Goal: Task Accomplishment & Management: Complete application form

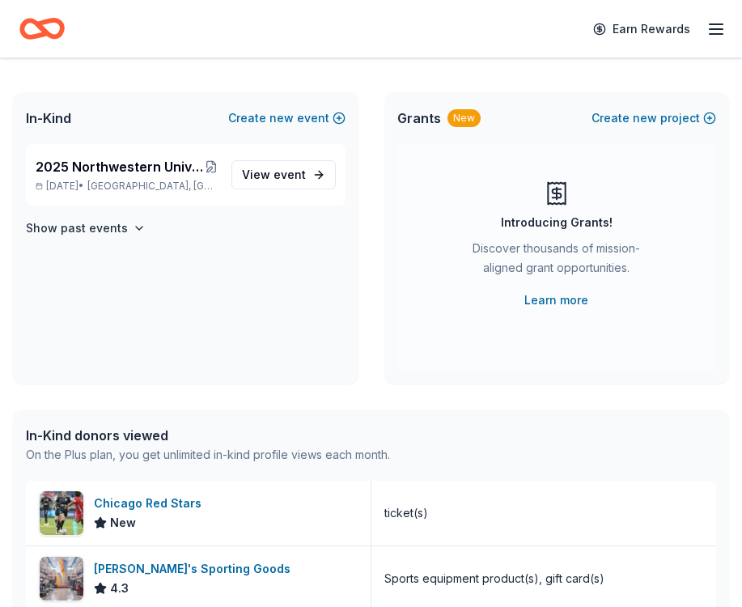
scroll to position [48, 0]
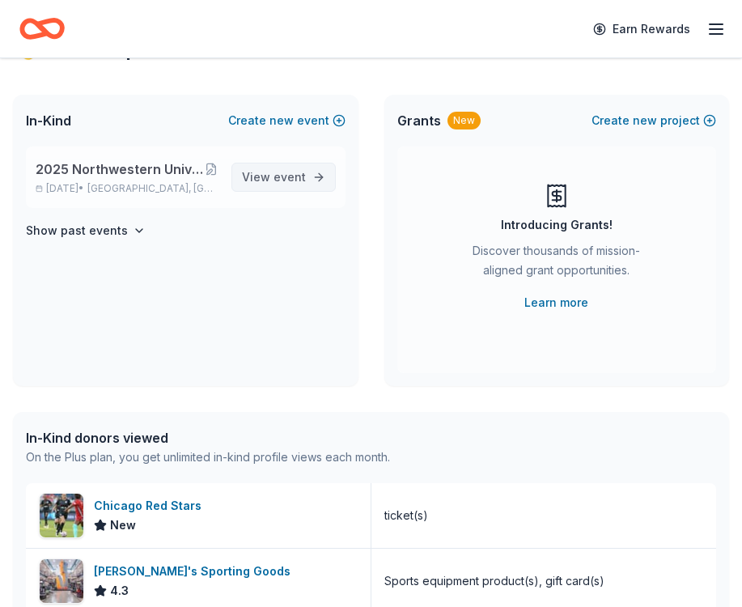
click at [271, 183] on span "View event" at bounding box center [274, 177] width 64 height 19
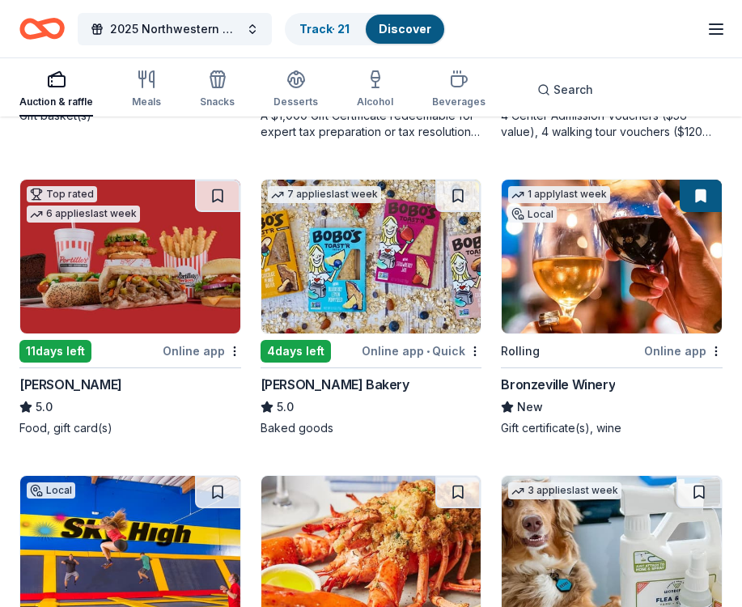
scroll to position [1041, 0]
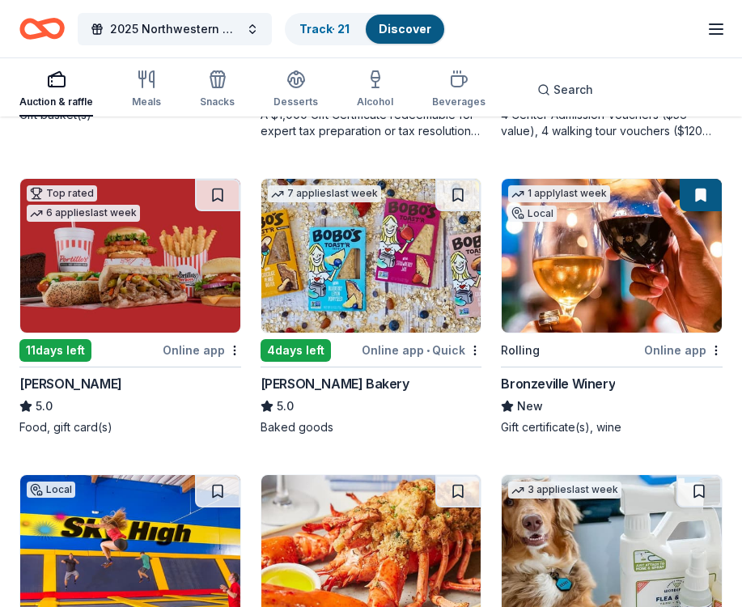
click at [338, 266] on img at bounding box center [371, 256] width 220 height 154
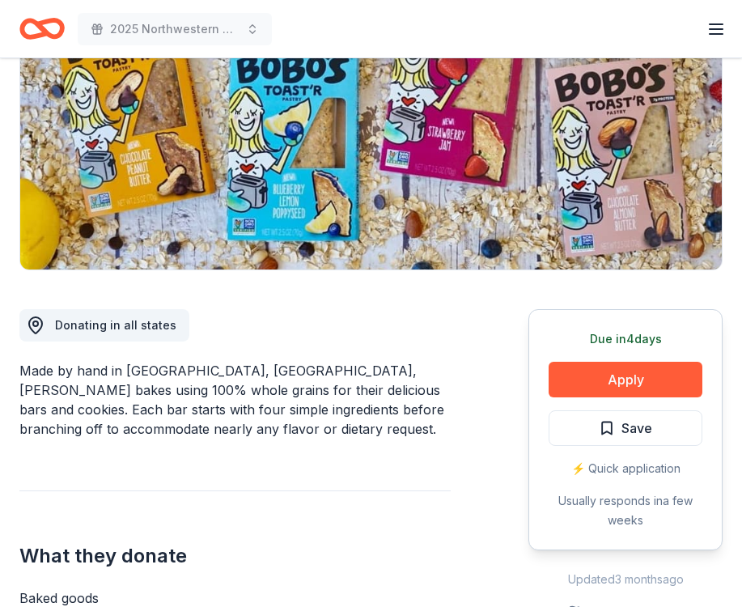
scroll to position [329, 0]
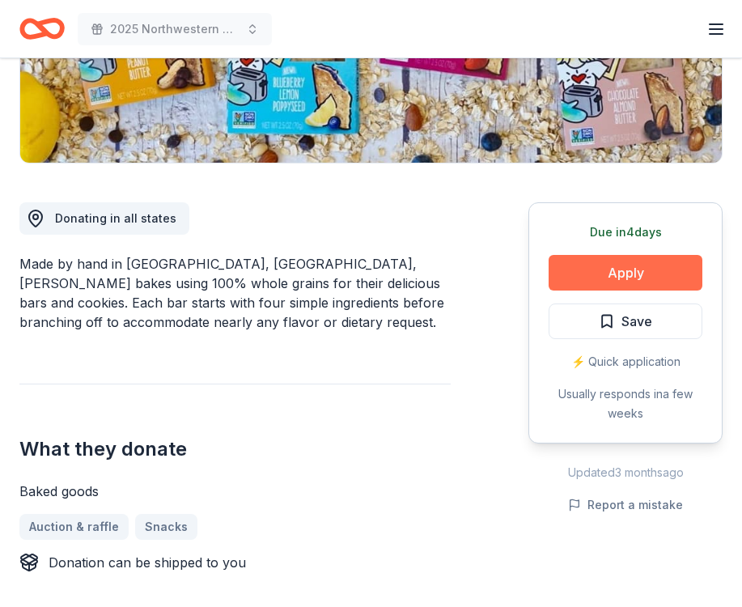
click at [627, 270] on button "Apply" at bounding box center [626, 273] width 154 height 36
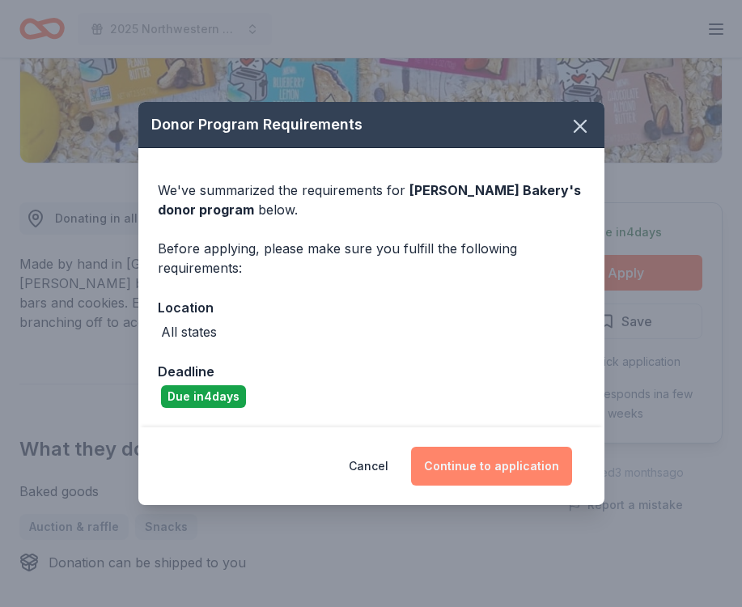
click at [486, 472] on button "Continue to application" at bounding box center [491, 466] width 161 height 39
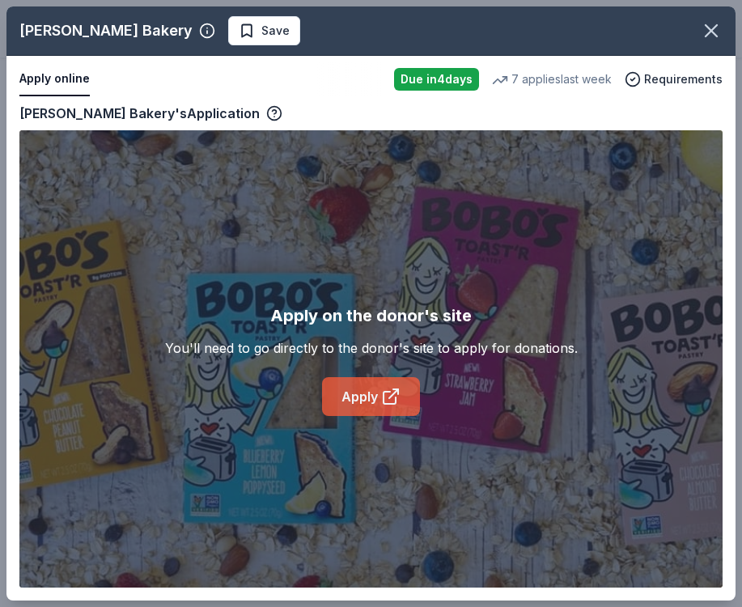
click at [365, 406] on link "Apply" at bounding box center [371, 396] width 98 height 39
